Goal: Transaction & Acquisition: Purchase product/service

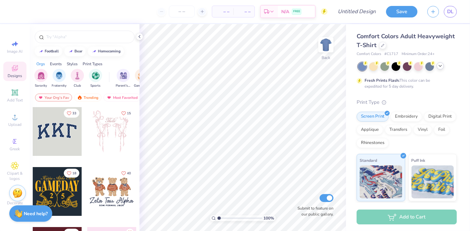
click at [440, 67] on icon at bounding box center [439, 65] width 5 height 5
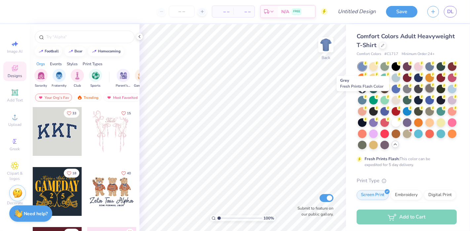
click at [425, 93] on div at bounding box center [429, 88] width 9 height 9
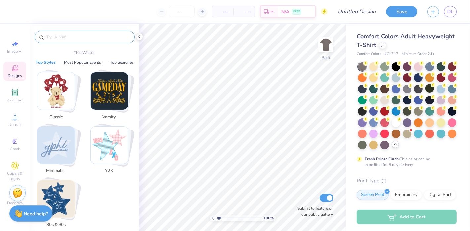
click at [91, 39] on input "text" at bounding box center [88, 37] width 85 height 7
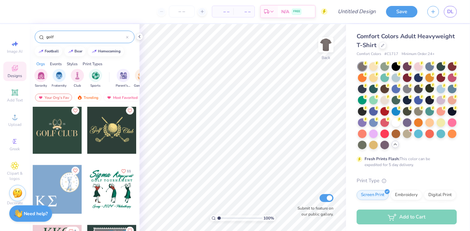
scroll to position [919, 0]
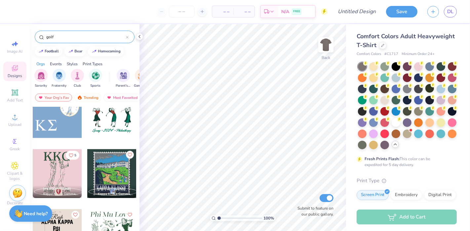
type input "golf"
click at [14, 121] on div "Upload" at bounding box center [14, 120] width 23 height 19
click at [15, 117] on icon at bounding box center [15, 117] width 5 height 5
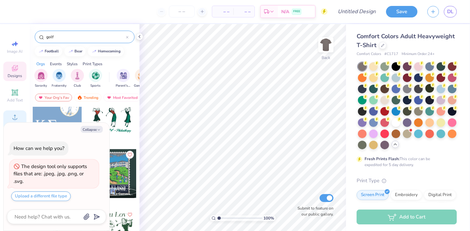
click at [13, 122] on div "Upload" at bounding box center [14, 120] width 23 height 19
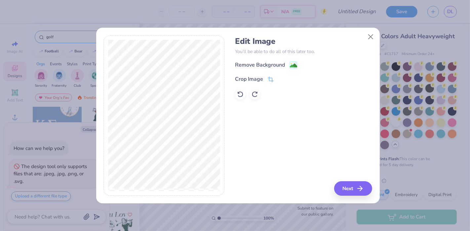
click at [318, 56] on div "Edit Image You’ll be able to do all of this later too. Remove Background Crop I…" at bounding box center [303, 68] width 137 height 63
click at [352, 186] on button "Next" at bounding box center [354, 189] width 38 height 15
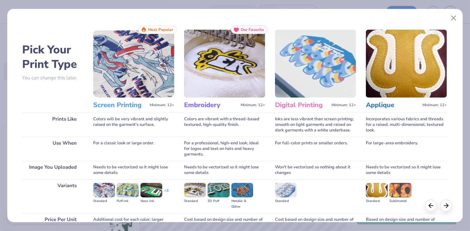
click at [123, 106] on h3 "Screen Printing" at bounding box center [120, 105] width 54 height 9
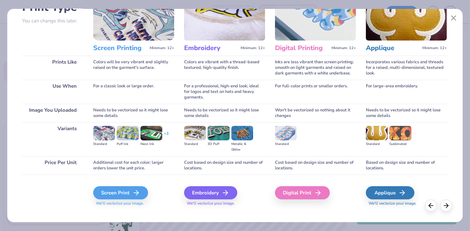
scroll to position [64, 0]
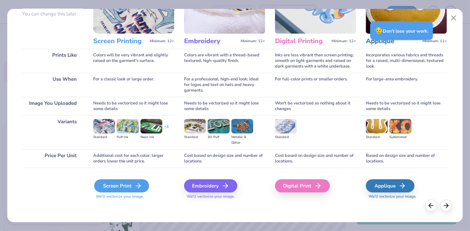
click at [111, 185] on div "Screen Print" at bounding box center [121, 186] width 55 height 13
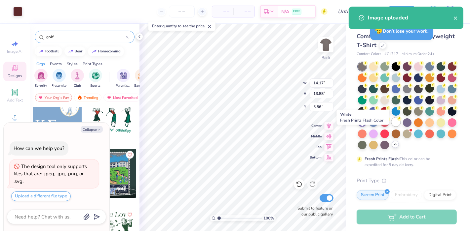
click at [391, 126] on div at bounding box center [395, 122] width 9 height 9
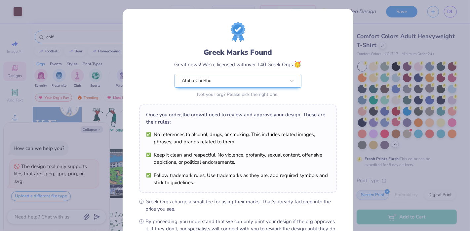
click at [269, 149] on body "Art colors – – Per Item – – Total Est. Delivery N/A FREE Design Title Save DL I…" at bounding box center [235, 115] width 470 height 231
type textarea "x"
type input "10.17"
type input "9.96"
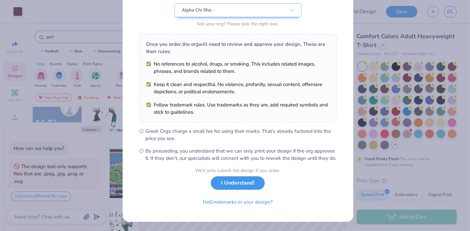
click at [244, 186] on button "I Understand!" at bounding box center [238, 184] width 54 height 14
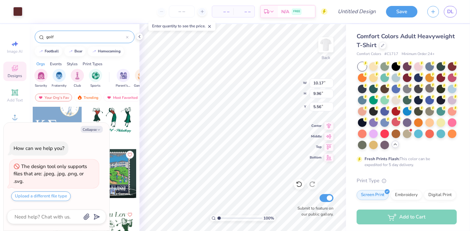
scroll to position [0, 0]
type textarea "x"
type input "3.96"
type input "3.88"
type textarea "x"
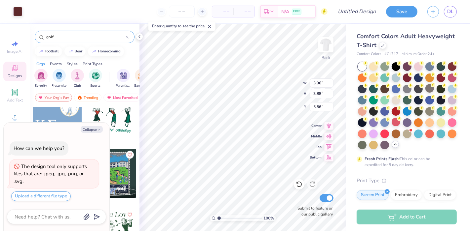
type input "3.45"
click at [22, 12] on div at bounding box center [17, 10] width 9 height 9
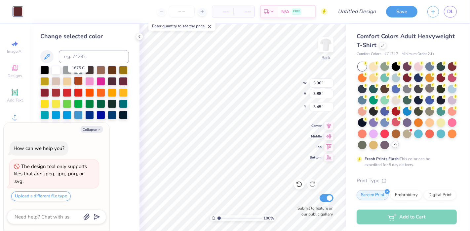
click at [77, 81] on div at bounding box center [78, 81] width 9 height 9
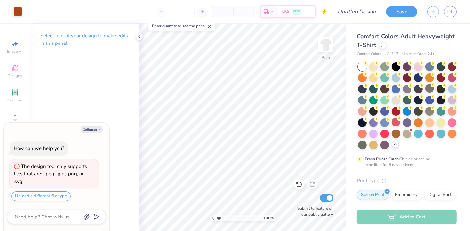
click at [211, 28] on icon at bounding box center [209, 26] width 5 height 5
click at [328, 49] on img at bounding box center [325, 45] width 26 height 26
click at [14, 118] on circle at bounding box center [15, 120] width 4 height 4
click at [139, 35] on icon at bounding box center [139, 36] width 5 height 5
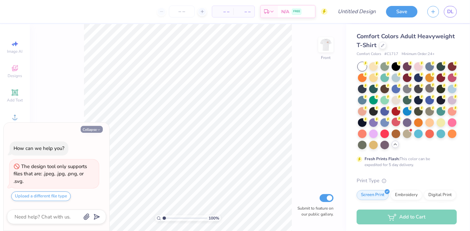
click at [92, 129] on button "Collapse" at bounding box center [92, 129] width 22 height 7
type textarea "x"
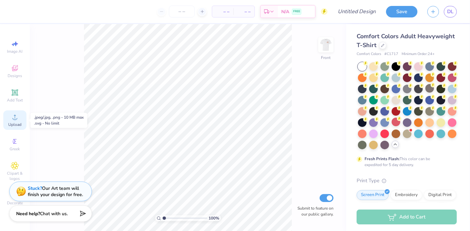
click at [17, 120] on icon at bounding box center [15, 117] width 8 height 8
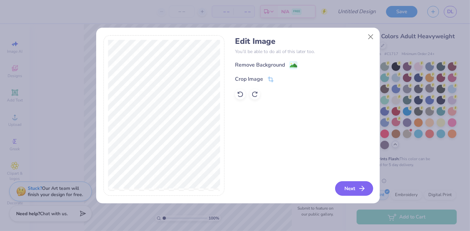
click at [345, 190] on button "Next" at bounding box center [354, 189] width 38 height 15
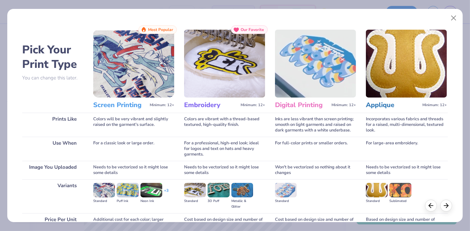
scroll to position [64, 0]
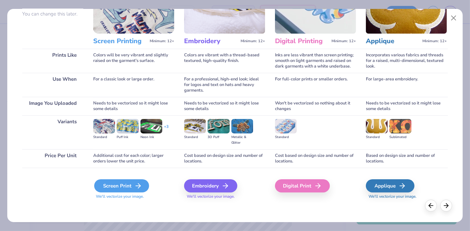
click at [111, 186] on div "Screen Print" at bounding box center [121, 186] width 55 height 13
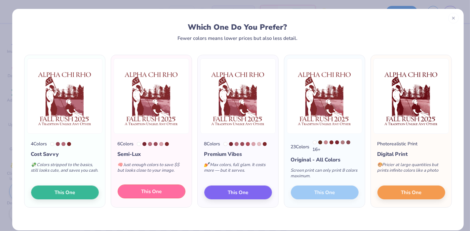
click at [145, 189] on span "This One" at bounding box center [151, 192] width 20 height 8
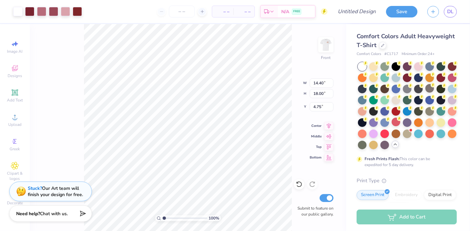
type input "12.70"
type input "15.87"
type input "1.95"
click at [17, 10] on div at bounding box center [17, 10] width 9 height 9
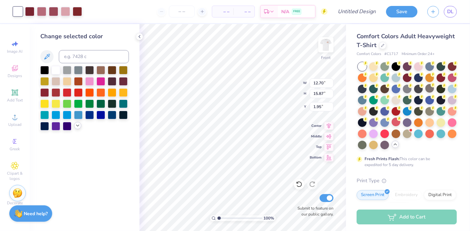
click at [79, 125] on icon at bounding box center [77, 125] width 5 height 5
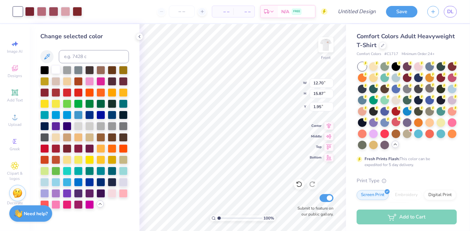
click at [55, 70] on div at bounding box center [56, 69] width 9 height 9
click at [45, 67] on div at bounding box center [44, 69] width 9 height 9
click at [77, 70] on div at bounding box center [78, 69] width 9 height 9
click at [67, 70] on div at bounding box center [67, 69] width 9 height 9
click at [56, 70] on div at bounding box center [56, 69] width 9 height 9
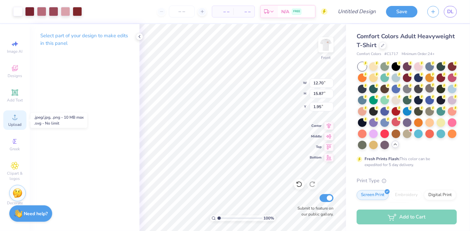
click at [13, 122] on span "Upload" at bounding box center [14, 124] width 13 height 5
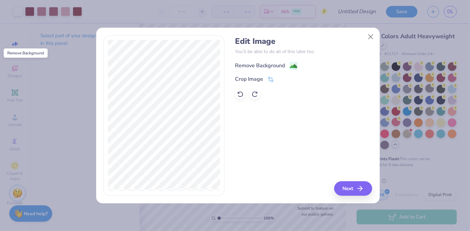
click at [294, 63] on image at bounding box center [293, 66] width 7 height 7
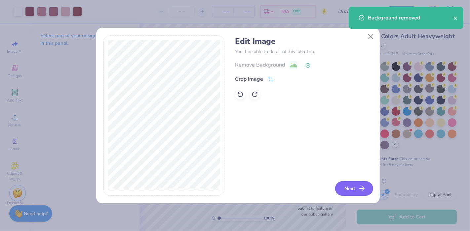
click at [352, 190] on button "Next" at bounding box center [354, 189] width 38 height 15
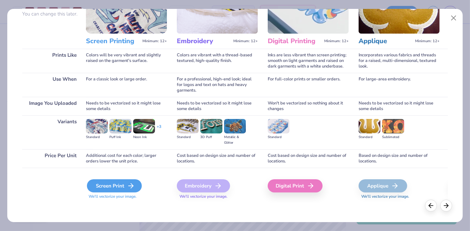
click at [113, 182] on div "Screen Print" at bounding box center [114, 186] width 55 height 13
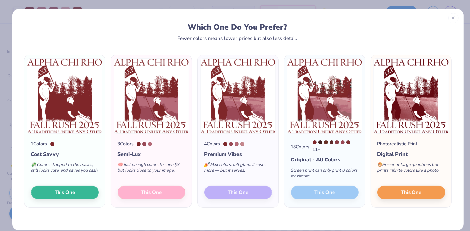
click at [153, 191] on div "3 Colors Semi-Lux 🧠 Just enough colors to save $$ but looks close to your image…" at bounding box center [151, 171] width 81 height 74
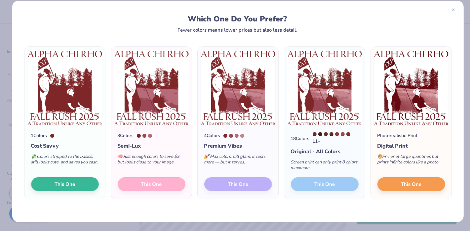
click at [129, 189] on div "3 Colors Semi-Lux 🧠 Just enough colors to save $$ but looks close to your image…" at bounding box center [151, 163] width 81 height 74
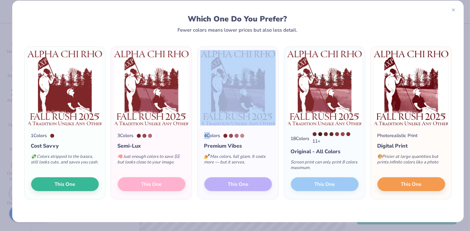
click at [129, 189] on div "3 Colors Semi-Lux 🧠 Just enough colors to save $$ but looks close to your image…" at bounding box center [151, 163] width 81 height 74
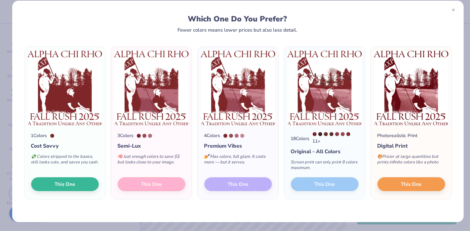
click at [141, 185] on div "3 Colors Semi-Lux 🧠 Just enough colors to save $$ but looks close to your image…" at bounding box center [151, 163] width 81 height 74
click at [229, 180] on div "4 Colors Premium Vibes 💅 Max colors, full glam. It costs more — but it serves. …" at bounding box center [237, 163] width 81 height 74
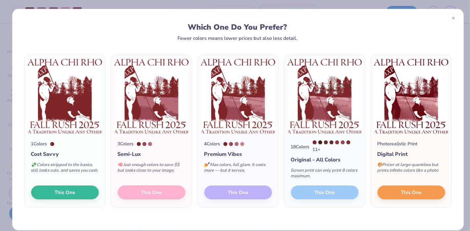
click at [160, 190] on div "3 Colors Semi-Lux 🧠 Just enough colors to save $$ but looks close to your image…" at bounding box center [151, 171] width 81 height 74
click at [221, 194] on div "4 Colors Premium Vibes 💅 Max colors, full glam. It costs more — but it serves. …" at bounding box center [237, 171] width 81 height 74
click at [298, 191] on div "18 Colors 11 + Original - All Colors Screen print can only print 8 colors maxim…" at bounding box center [324, 171] width 81 height 74
click at [155, 196] on div "3 Colors Semi-Lux 🧠 Just enough colors to save $$ but looks close to your image…" at bounding box center [151, 171] width 81 height 74
